Goal: Information Seeking & Learning: Get advice/opinions

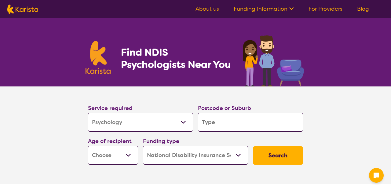
select select "Psychology"
select select "NDIS"
select select "Psychology"
select select "NDIS"
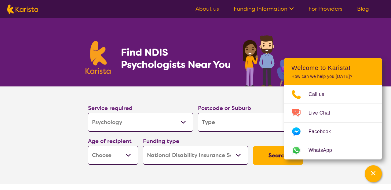
click at [207, 124] on input "search" at bounding box center [250, 122] width 105 height 19
type input "2"
type input "22"
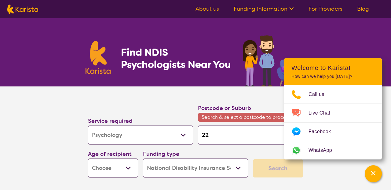
type input "221"
type input "2214"
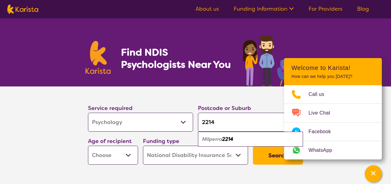
type input "221"
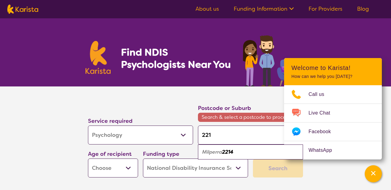
type input "22"
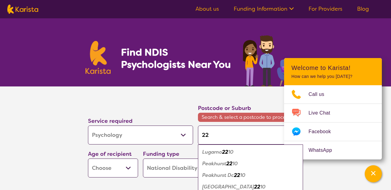
type input "2"
type input "21"
type input "217"
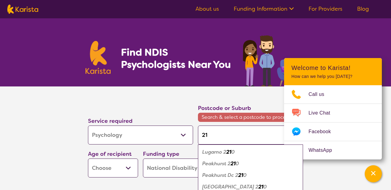
type input "217"
type input "2170"
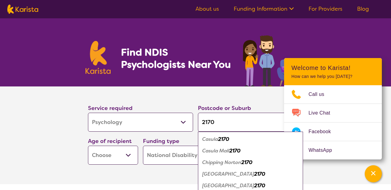
type input "2170"
click at [223, 162] on em "Chipping Norton" at bounding box center [221, 162] width 39 height 6
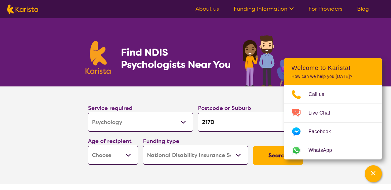
select select "AS"
click at [269, 156] on button "Search" at bounding box center [278, 155] width 50 height 18
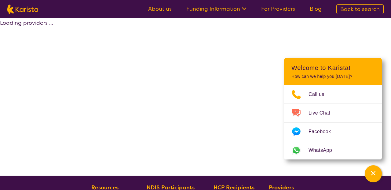
select select "by_score"
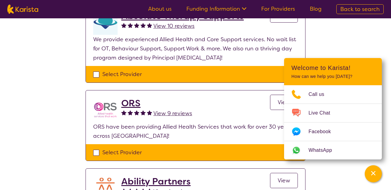
scroll to position [263, 0]
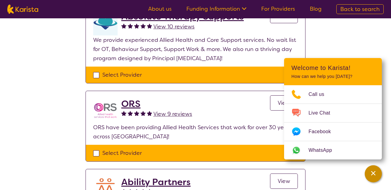
click at [374, 175] on icon "Channel Menu" at bounding box center [373, 173] width 6 height 6
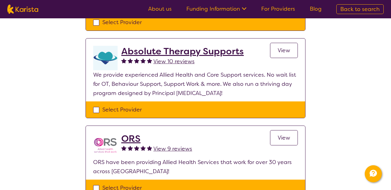
scroll to position [226, 0]
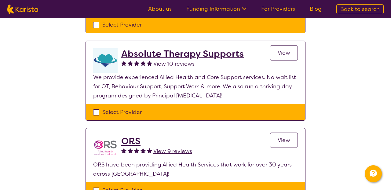
click at [188, 63] on span "View 10 reviews" at bounding box center [173, 63] width 41 height 7
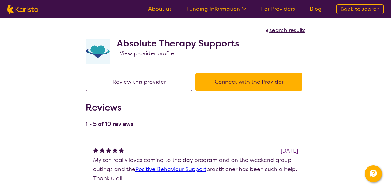
click at [161, 53] on span "View provider profile" at bounding box center [147, 53] width 54 height 7
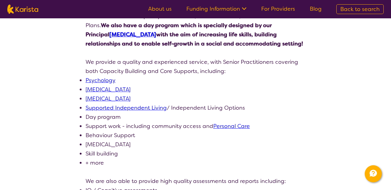
scroll to position [161, 0]
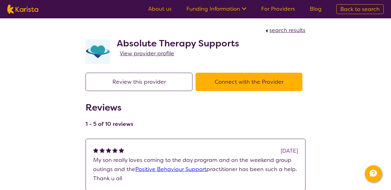
select select "by_score"
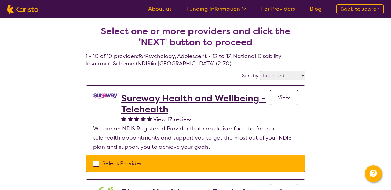
scroll to position [226, 0]
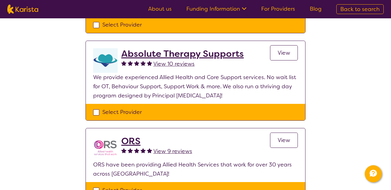
click at [288, 55] on span "View" at bounding box center [284, 52] width 13 height 7
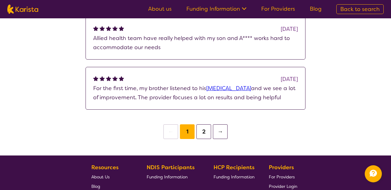
scroll to position [823, 0]
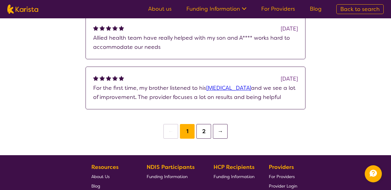
click at [203, 132] on button "2" at bounding box center [203, 131] width 15 height 15
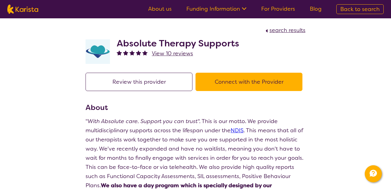
click at [281, 29] on span "search results" at bounding box center [287, 30] width 36 height 7
select select "by_score"
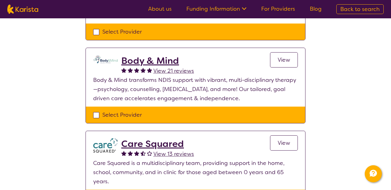
scroll to position [646, 0]
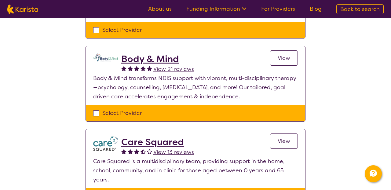
click at [161, 53] on h2 "Body & Mind" at bounding box center [157, 58] width 73 height 11
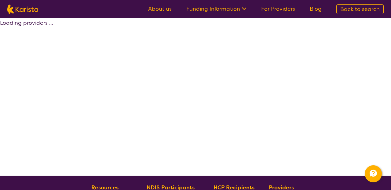
scroll to position [132, 0]
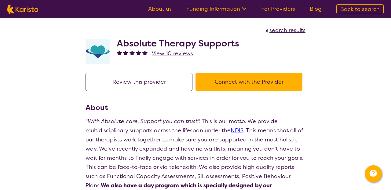
select select "by_score"
